Goal: Book appointment/travel/reservation

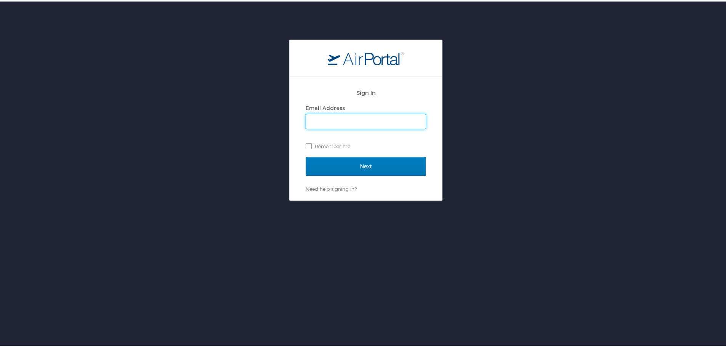
click at [318, 122] on input "Email Address" at bounding box center [366, 120] width 120 height 14
type input "shamekia.gardner@lsuhs.edu"
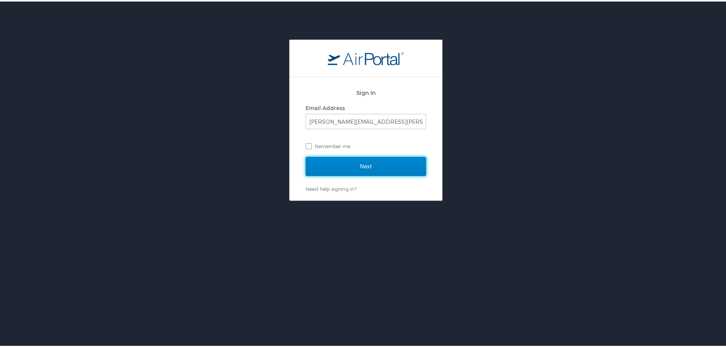
click at [362, 165] on input "Next" at bounding box center [366, 165] width 120 height 19
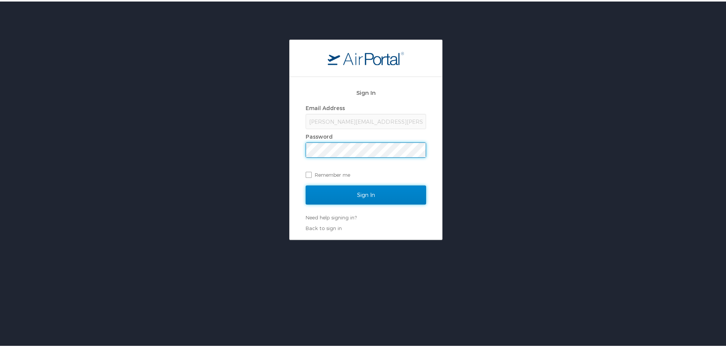
click at [357, 193] on input "Sign In" at bounding box center [366, 193] width 120 height 19
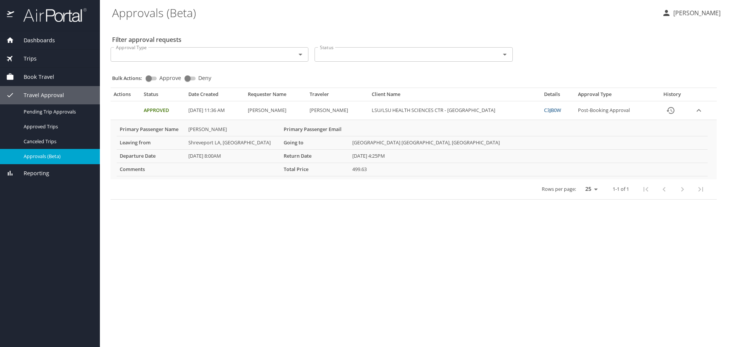
click at [32, 75] on span "Book Travel" at bounding box center [34, 77] width 40 height 8
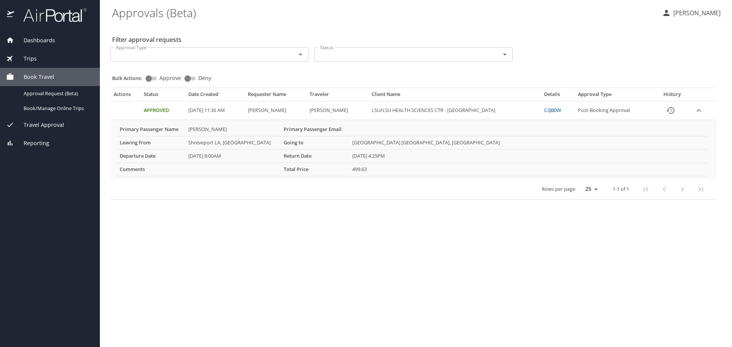
click at [31, 104] on div "Book/Manage Online Trips" at bounding box center [50, 108] width 88 height 9
